Goal: Task Accomplishment & Management: Manage account settings

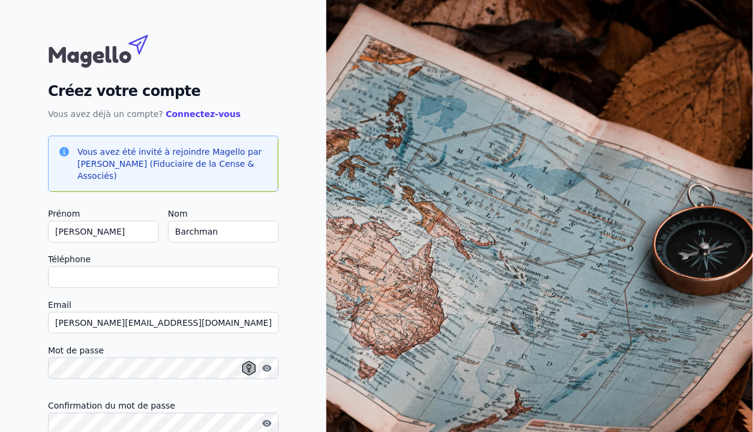
click at [119, 280] on input "Téléphone" at bounding box center [163, 278] width 231 height 22
type input "0"
checkbox input "false"
type input "0478551798"
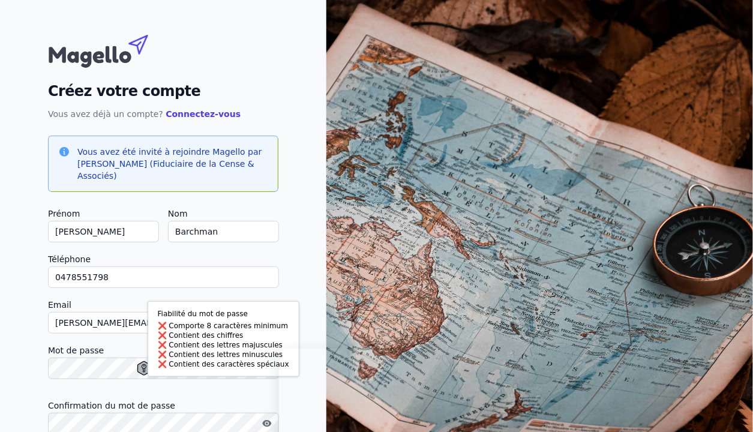
click at [181, 385] on div at bounding box center [163, 386] width 231 height 5
click at [148, 367] on body "Fiabilité du mot de passe Comporte 8 caractères minimum Contient des chiffres C…" at bounding box center [376, 263] width 753 height 526
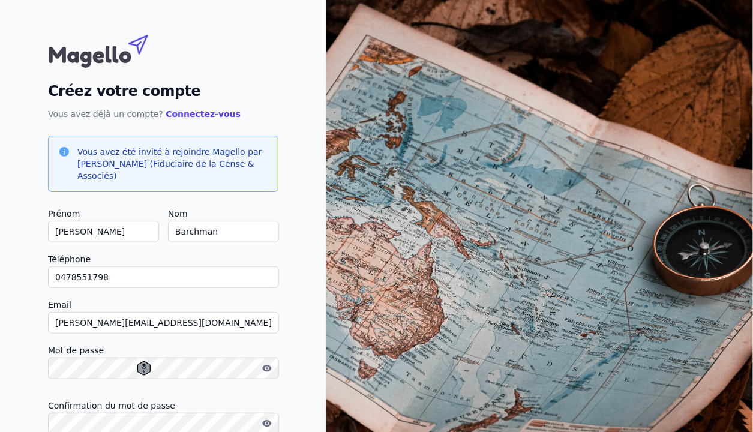
click at [142, 366] on icon at bounding box center [144, 368] width 5 height 8
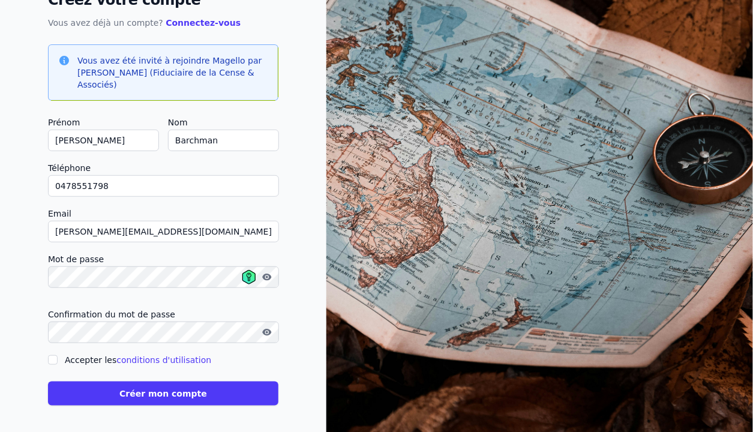
scroll to position [92, 0]
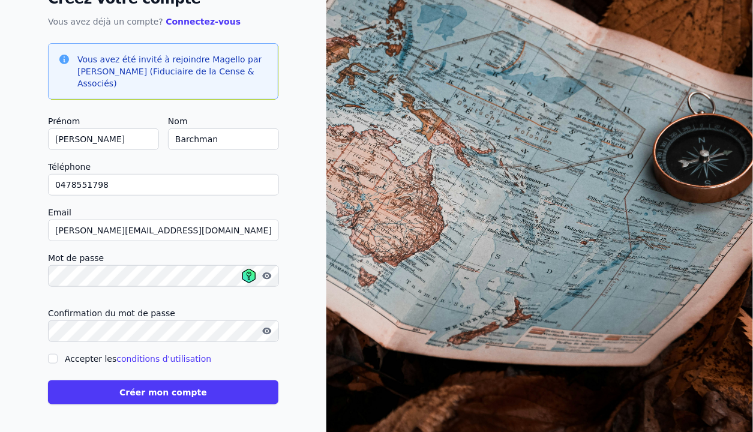
click at [164, 390] on button "Créer mon compte" at bounding box center [163, 393] width 231 height 24
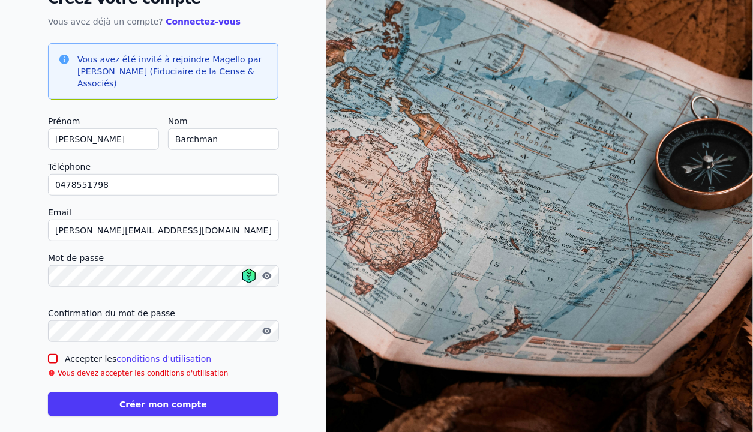
click at [52, 359] on input "Accepter les conditions d'utilisation" at bounding box center [53, 359] width 10 height 10
checkbox input "true"
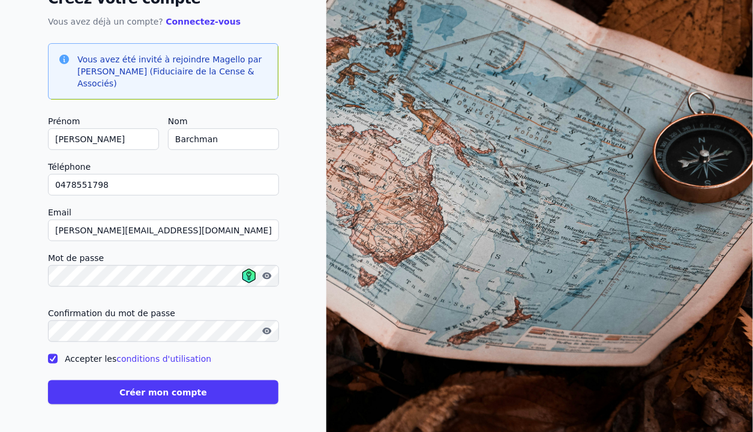
click at [155, 391] on button "Créer mon compte" at bounding box center [163, 393] width 231 height 24
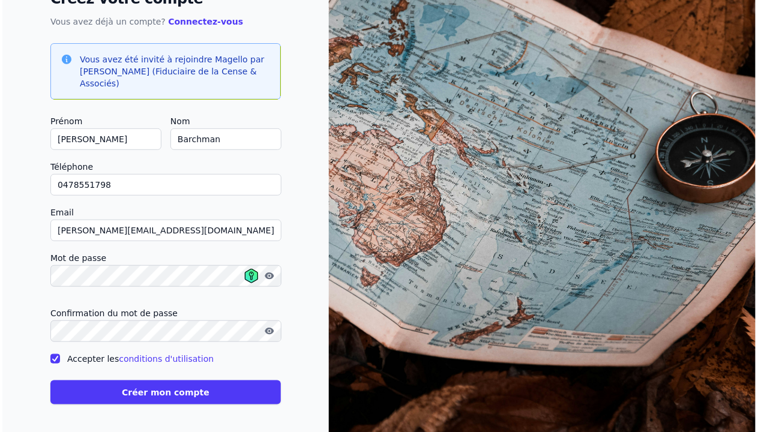
scroll to position [0, 0]
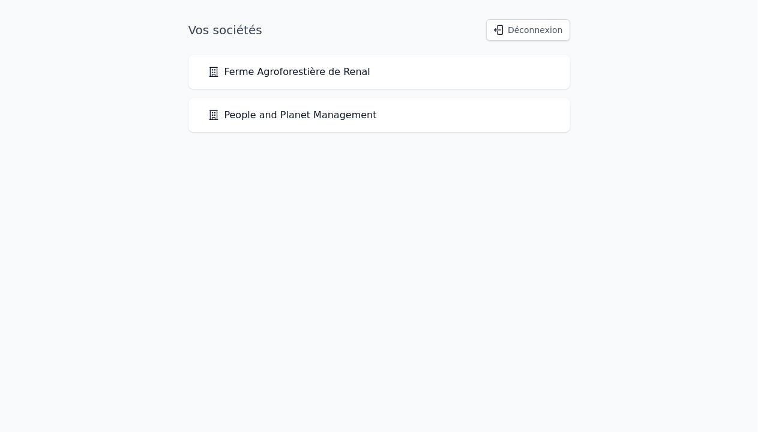
click at [290, 70] on link "Ferme Agroforestière de Renal" at bounding box center [289, 72] width 163 height 14
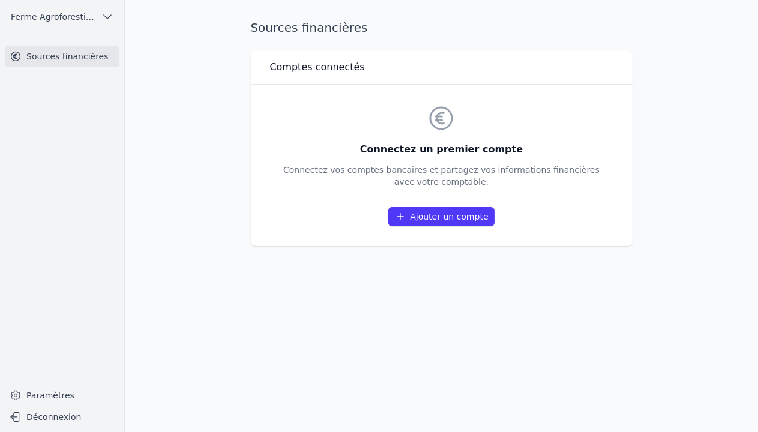
click at [436, 216] on link "Ajouter un compte" at bounding box center [441, 216] width 106 height 19
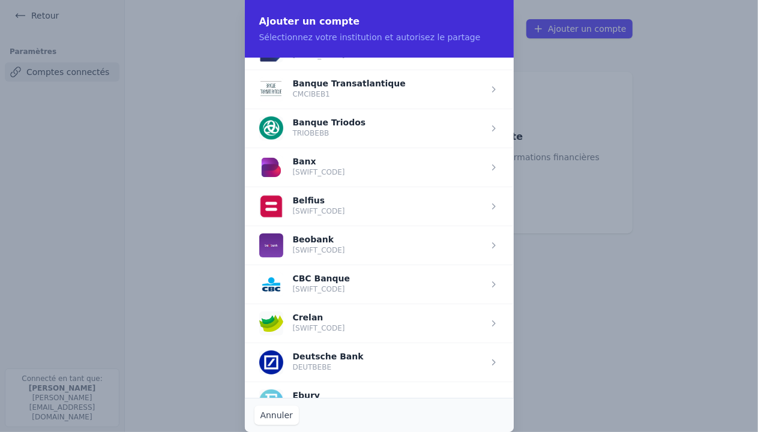
scroll to position [339, 0]
click at [343, 276] on span "button" at bounding box center [379, 283] width 269 height 39
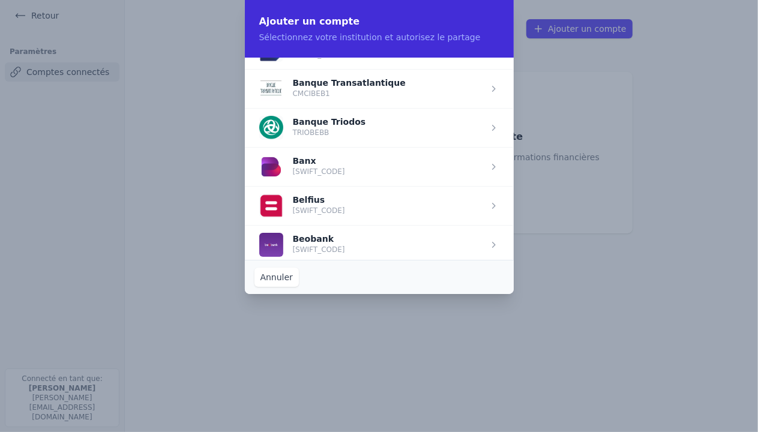
scroll to position [0, 0]
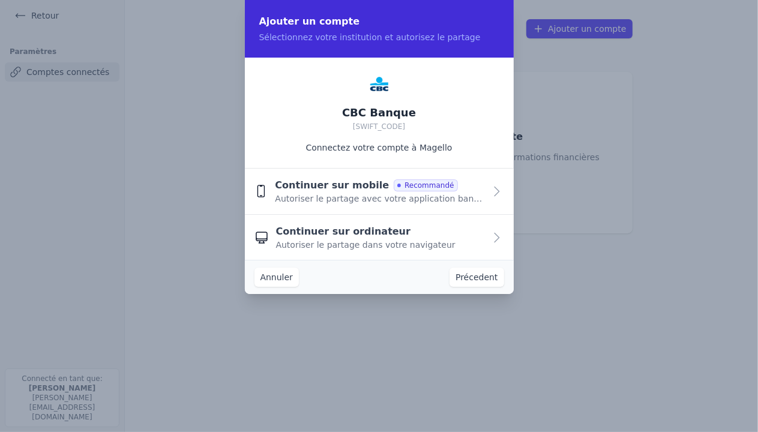
click at [336, 193] on span "Autoriser le partage avec votre application bancaire" at bounding box center [380, 199] width 210 height 12
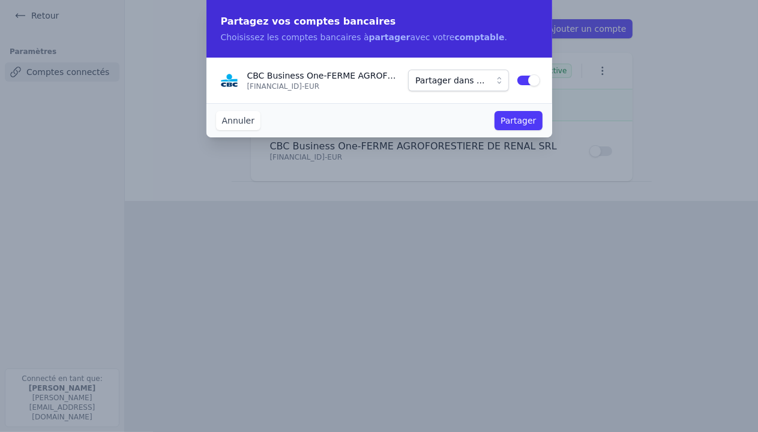
click at [500, 84] on button "Partager dans ..." at bounding box center [458, 81] width 100 height 22
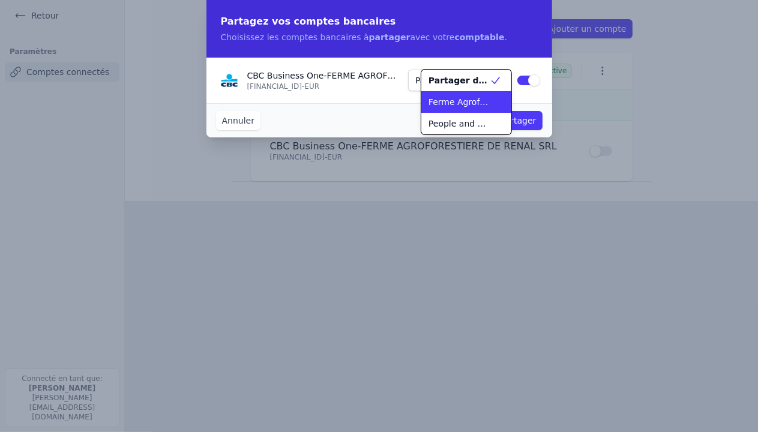
click at [465, 103] on span "Ferme Agroforestière de Renal" at bounding box center [459, 102] width 61 height 12
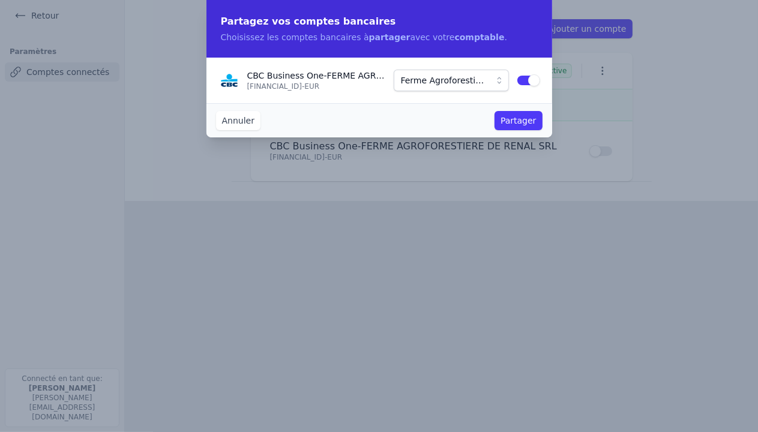
click at [521, 121] on button "Partager" at bounding box center [518, 120] width 47 height 19
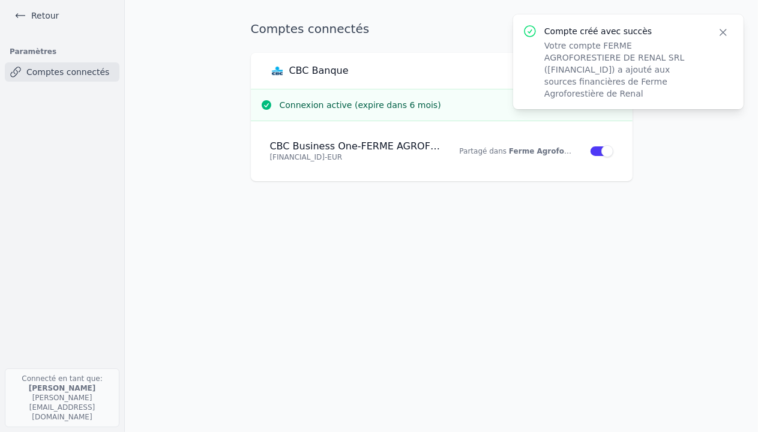
click at [724, 33] on icon "button" at bounding box center [723, 32] width 6 height 6
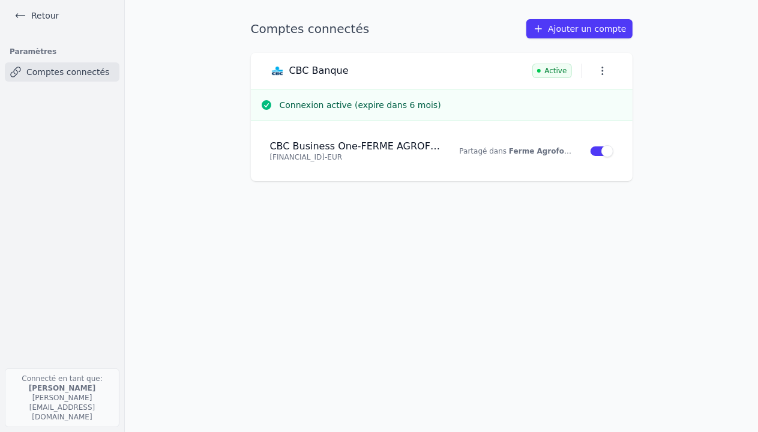
click at [17, 14] on icon at bounding box center [20, 16] width 9 height 4
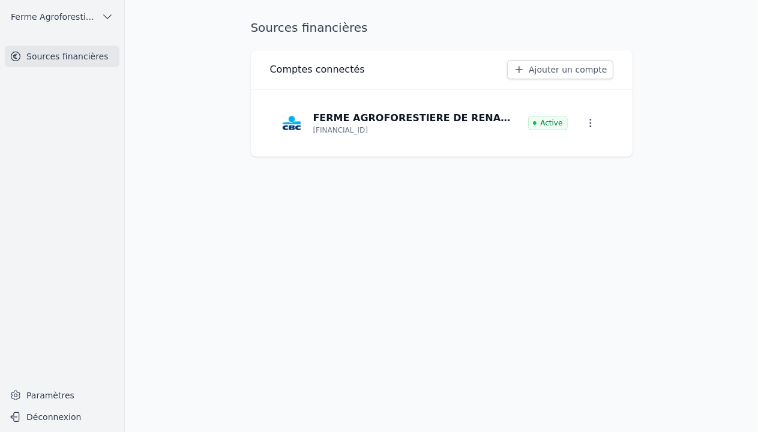
click at [109, 16] on icon "button" at bounding box center [107, 17] width 12 height 12
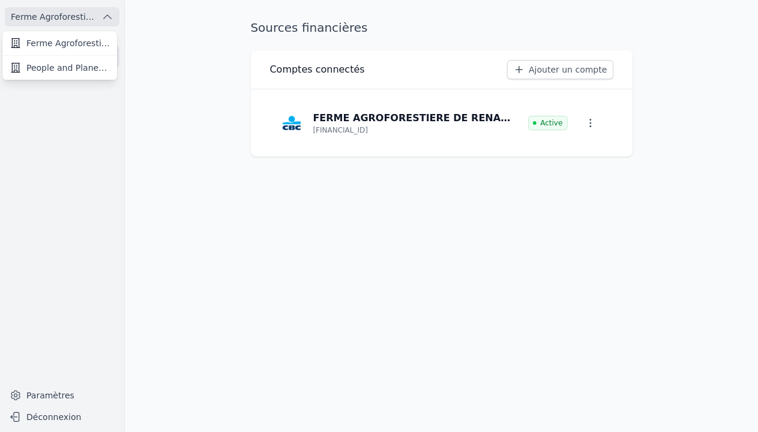
click at [81, 69] on span "People and Planet Management" at bounding box center [67, 68] width 83 height 12
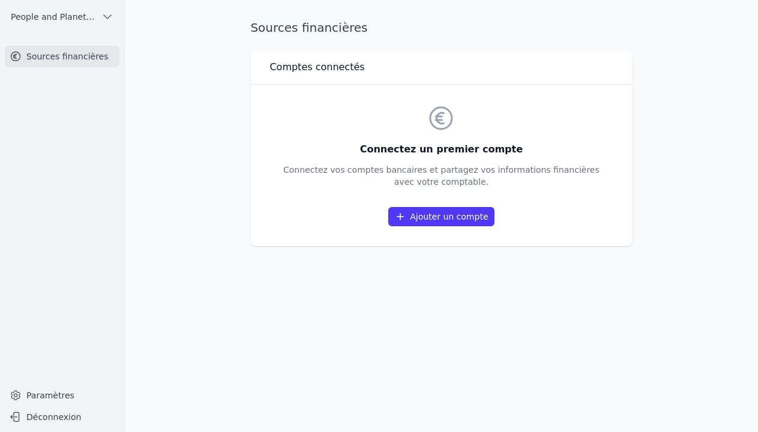
click at [446, 217] on link "Ajouter un compte" at bounding box center [441, 216] width 106 height 19
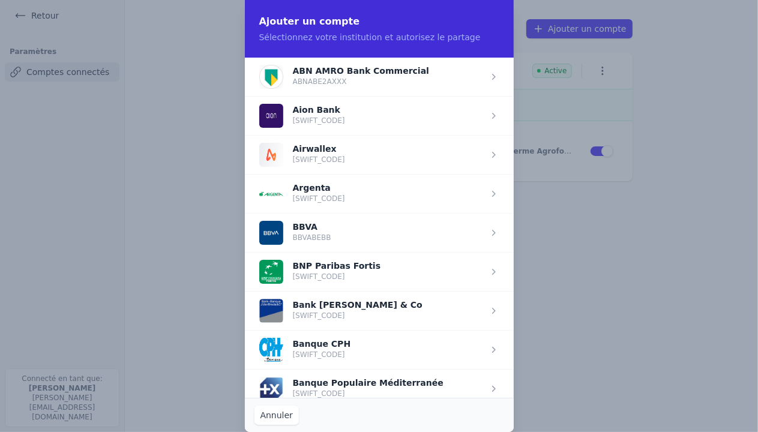
click at [334, 270] on span "button" at bounding box center [379, 271] width 269 height 39
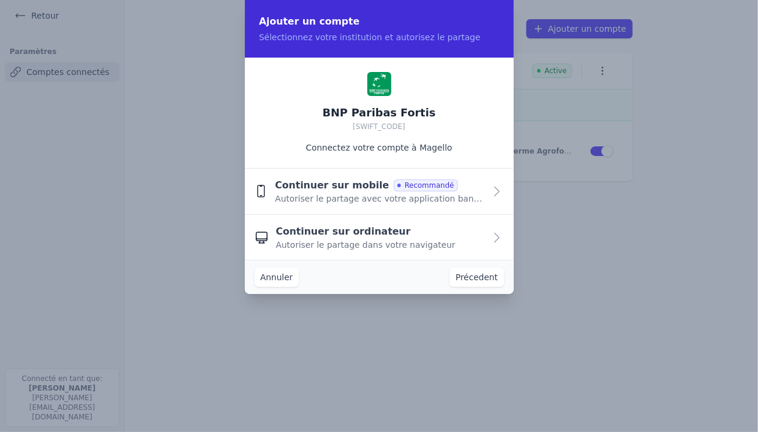
click at [334, 181] on span "Continuer sur mobile" at bounding box center [332, 185] width 114 height 14
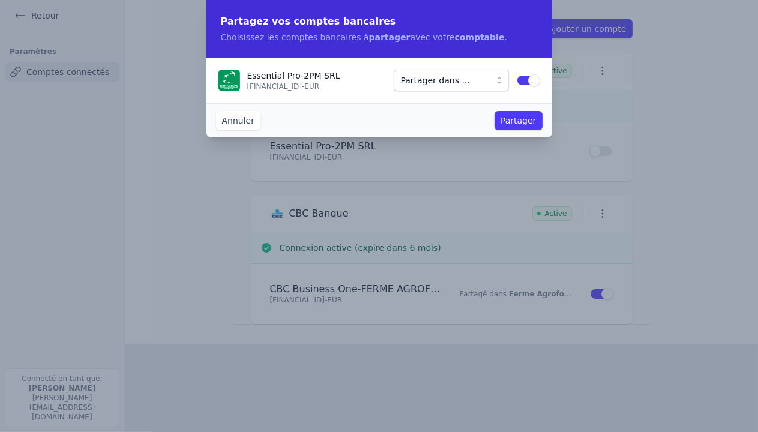
click at [500, 81] on button "Partager dans ..." at bounding box center [451, 81] width 115 height 22
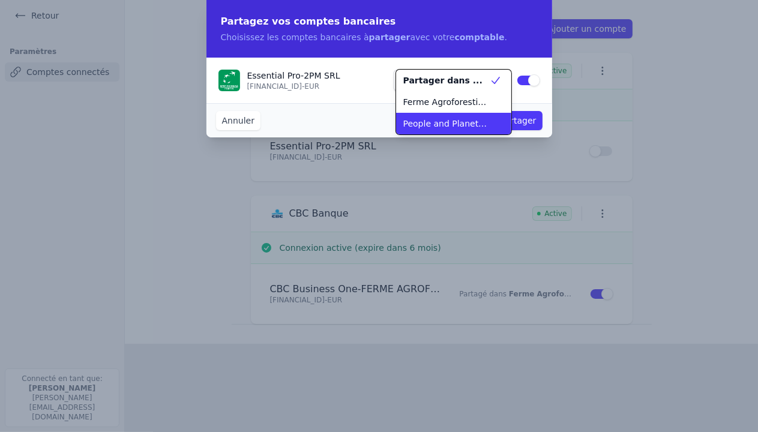
click at [460, 123] on span "People and Planet Management" at bounding box center [446, 124] width 86 height 12
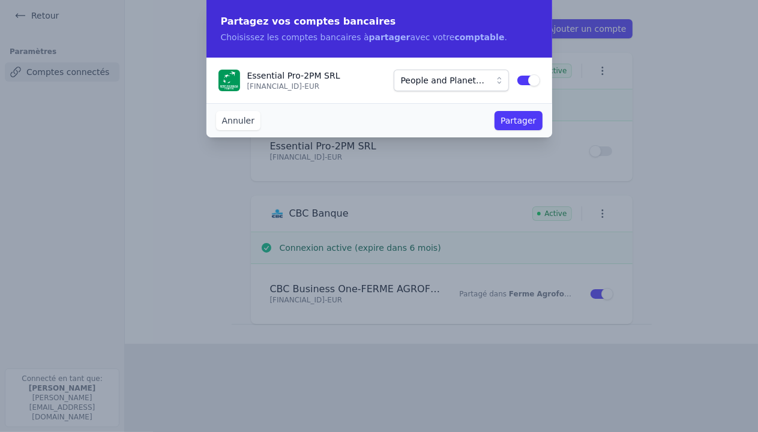
click at [518, 121] on button "Partager" at bounding box center [518, 120] width 47 height 19
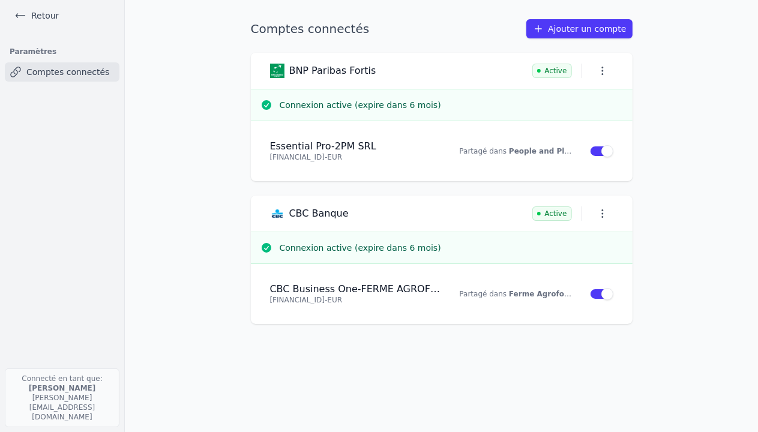
click at [18, 14] on icon at bounding box center [20, 16] width 12 height 12
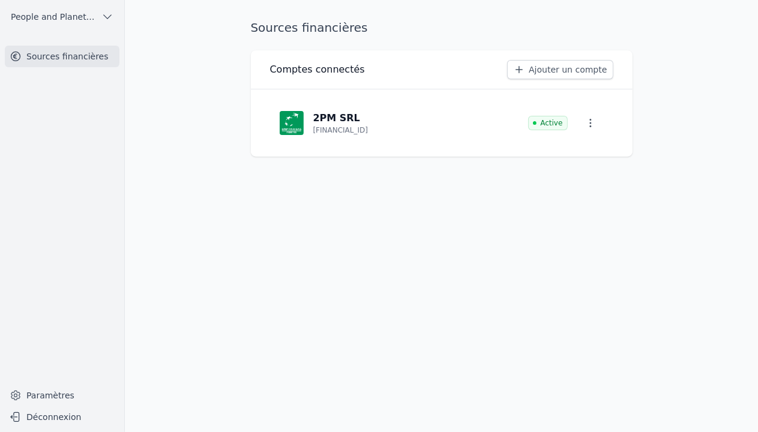
click at [109, 14] on icon "button" at bounding box center [107, 17] width 12 height 12
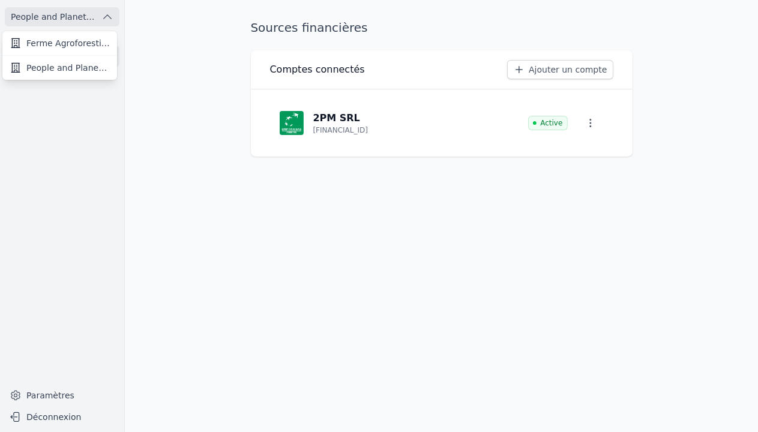
click at [186, 32] on div at bounding box center [379, 216] width 758 height 432
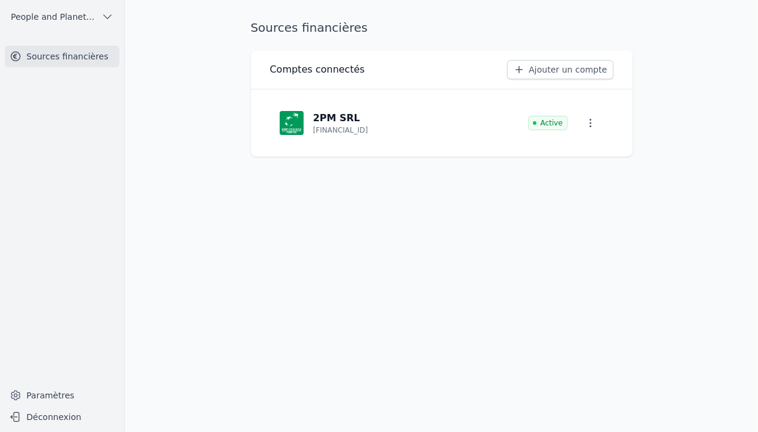
click at [50, 396] on link "Paramètres" at bounding box center [62, 395] width 115 height 19
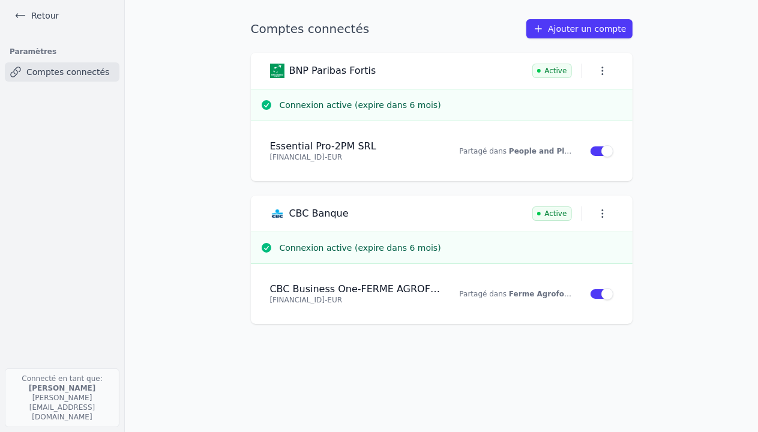
click at [20, 14] on icon at bounding box center [20, 16] width 12 height 12
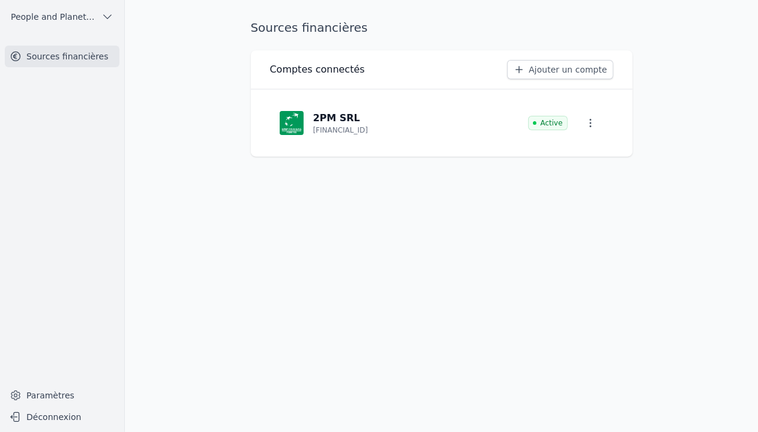
click at [52, 417] on button "Déconnexion" at bounding box center [62, 417] width 115 height 19
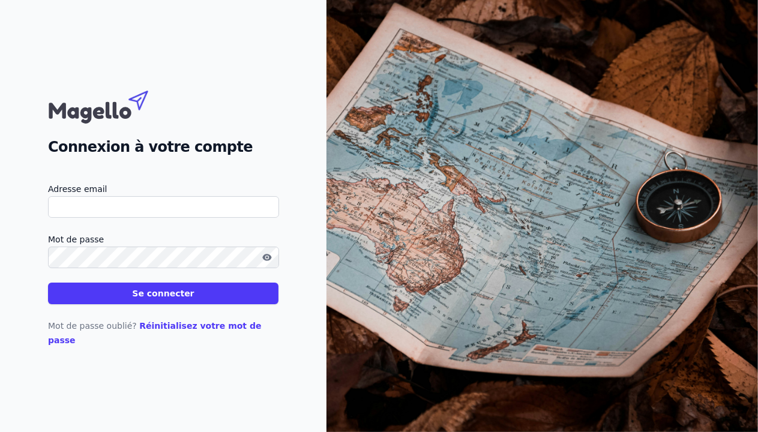
type input "[PERSON_NAME][EMAIL_ADDRESS][DOMAIN_NAME]"
